Goal: Transaction & Acquisition: Purchase product/service

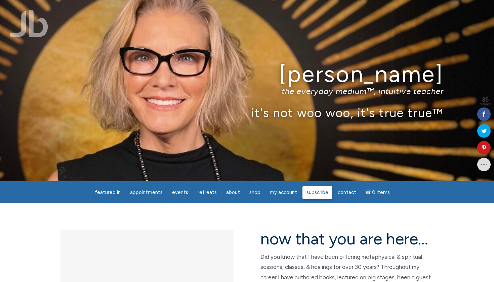
click at [316, 190] on span "Subscribe" at bounding box center [318, 193] width 22 height 6
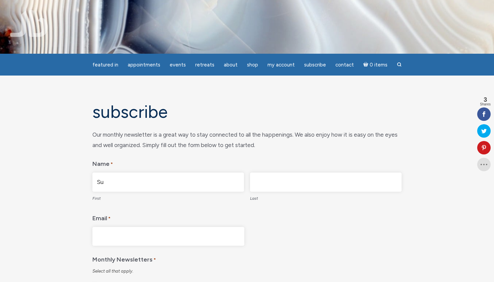
type input "Su"
type input "[PERSON_NAME]"
type input "sunubia@"
type input "sunubia@btinternet.com"
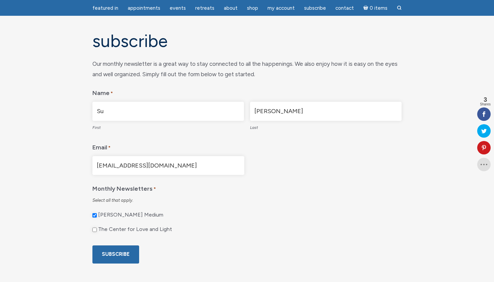
scroll to position [57, 0]
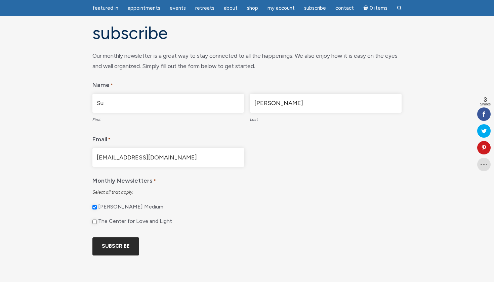
click at [121, 249] on input "Subscribe" at bounding box center [115, 247] width 47 height 18
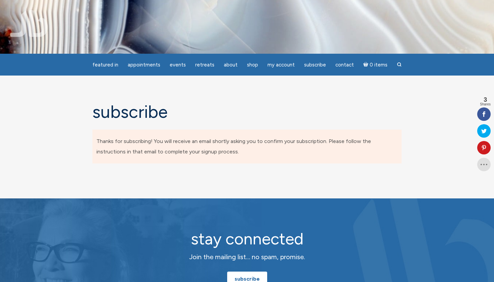
scroll to position [0, 0]
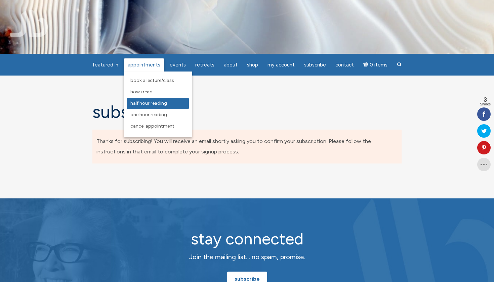
click at [148, 106] on span "Half Hour Reading" at bounding box center [148, 104] width 37 height 6
click at [150, 113] on span "One Hour Reading" at bounding box center [148, 115] width 37 height 6
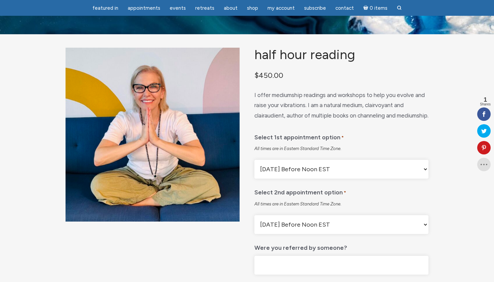
scroll to position [25, 0]
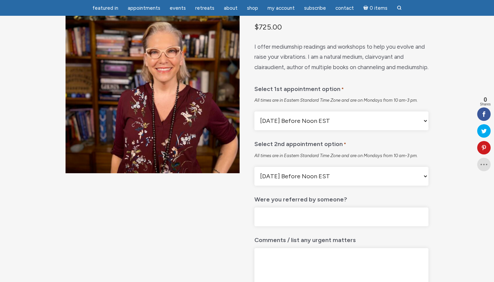
scroll to position [69, 0]
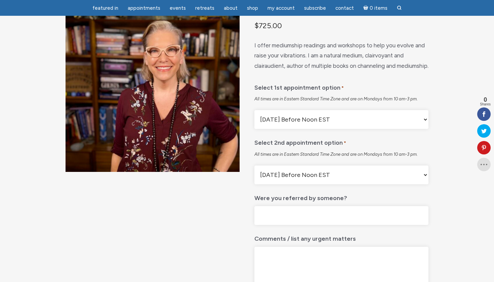
select select "First Available"
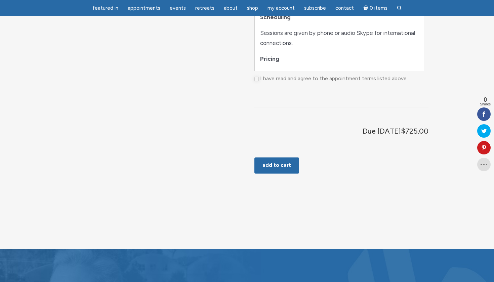
scroll to position [468, 0]
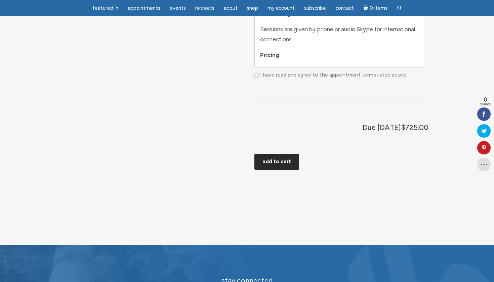
click at [272, 170] on button "Add to cart" at bounding box center [276, 162] width 45 height 16
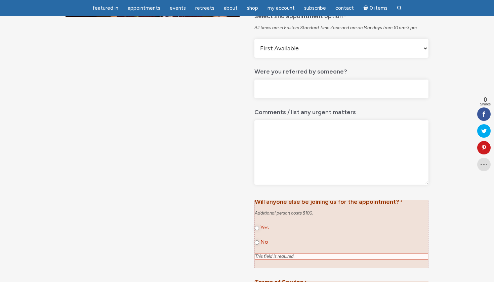
scroll to position [263, 0]
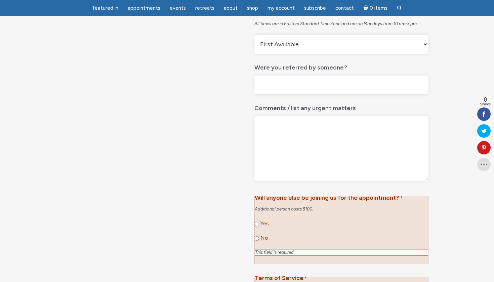
click at [261, 242] on label "No" at bounding box center [265, 238] width 8 height 7
click at [259, 241] on input "No" at bounding box center [257, 239] width 4 height 4
radio input "true"
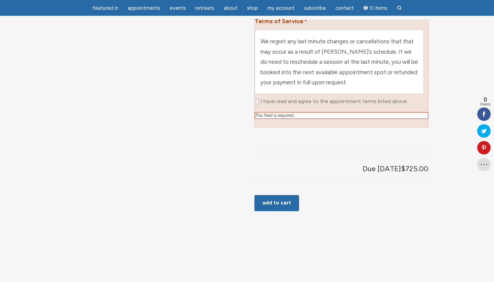
scroll to position [520, 0]
click at [272, 211] on button "Add to cart" at bounding box center [276, 203] width 45 height 16
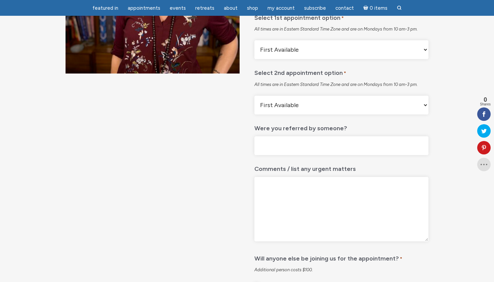
scroll to position [202, 0]
click at [308, 156] on input "Were you referred by someone?" at bounding box center [341, 145] width 174 height 19
type input "no"
click at [308, 199] on textarea "Comments / list any urgent matters" at bounding box center [341, 209] width 174 height 65
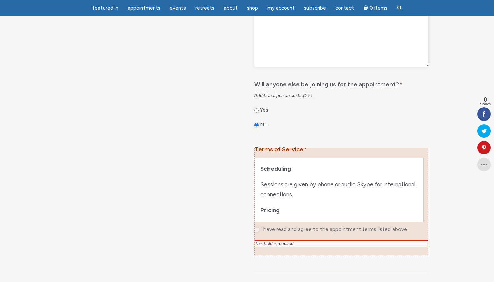
scroll to position [377, 0]
type textarea "none"
click at [261, 233] on label "I have read and agree to the appointment terms listed above." at bounding box center [335, 229] width 148 height 7
click at [272, 247] on div "This field is required." at bounding box center [341, 243] width 173 height 7
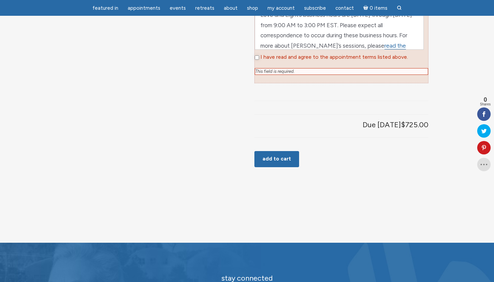
scroll to position [541, 0]
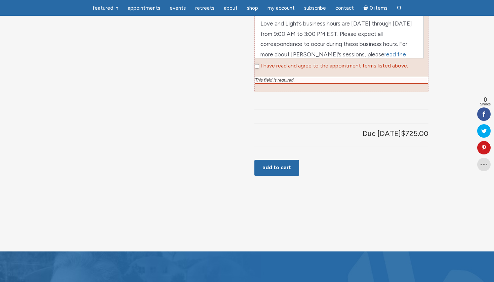
click at [255, 69] on input "I have read and agree to the appointment terms listed above." at bounding box center [257, 66] width 4 height 4
checkbox input "true"
click at [282, 176] on button "Add to cart" at bounding box center [276, 168] width 45 height 16
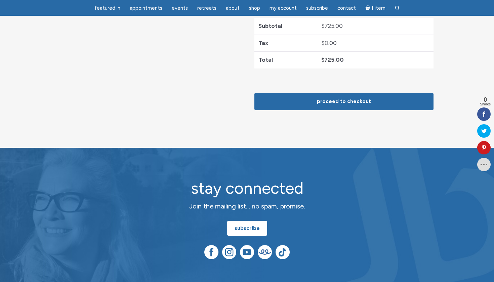
scroll to position [261, 0]
